Goal: Find specific page/section

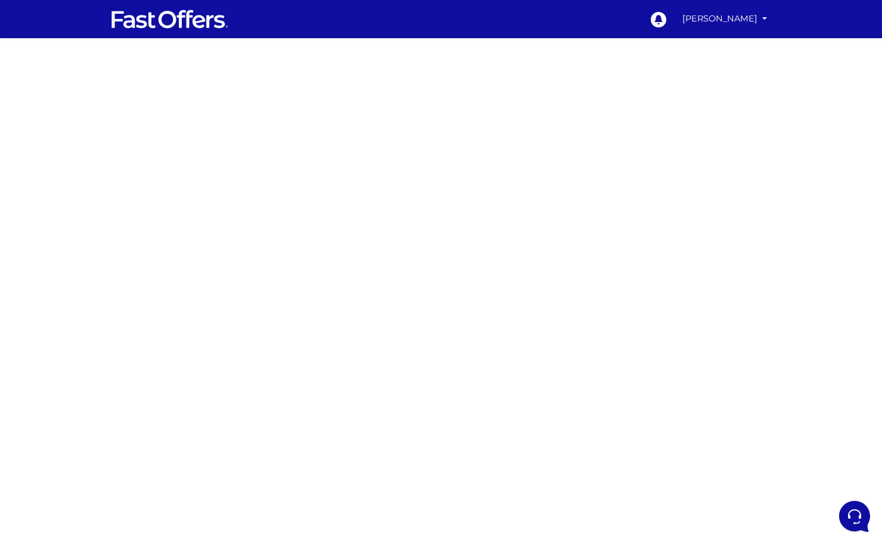
click at [217, 150] on div at bounding box center [441, 350] width 882 height 596
click at [238, 294] on div at bounding box center [441, 350] width 882 height 596
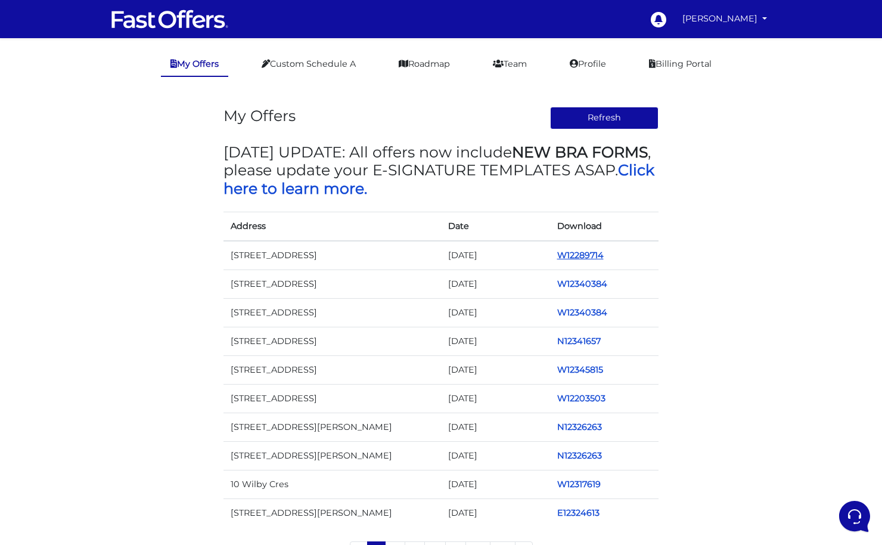
click at [591, 253] on link "W12289714" at bounding box center [580, 255] width 46 height 11
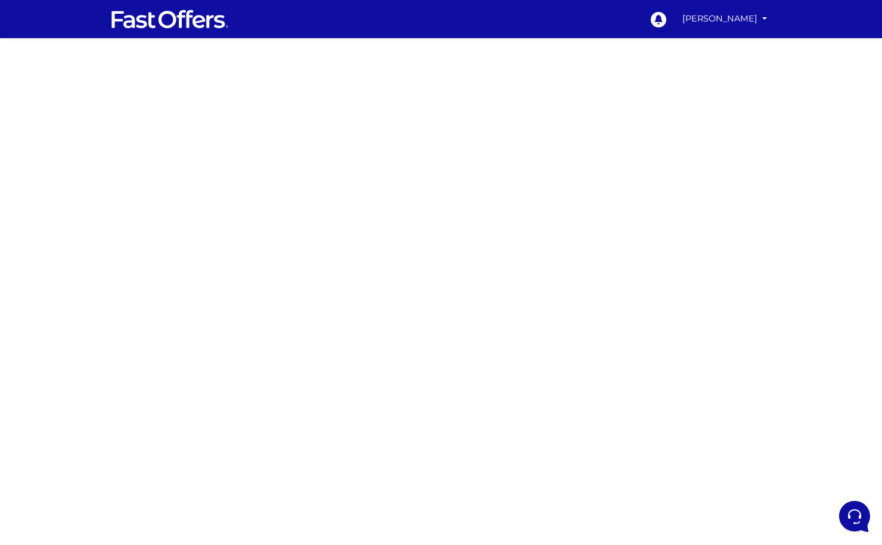
click at [286, 176] on div at bounding box center [441, 350] width 882 height 596
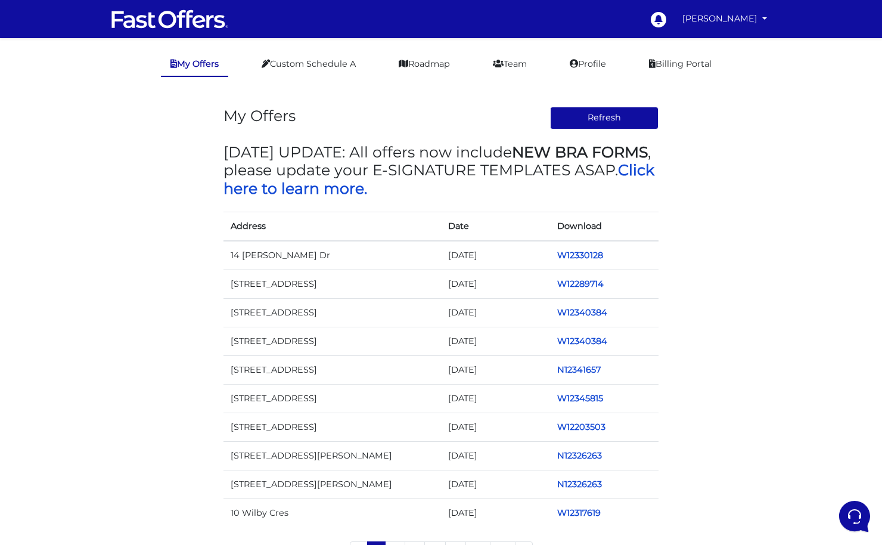
click at [582, 245] on td "W12330128" at bounding box center [604, 255] width 109 height 29
click at [584, 250] on link "W12330128" at bounding box center [580, 255] width 46 height 11
click at [577, 254] on link "W12346279" at bounding box center [581, 255] width 48 height 11
